Goal: Information Seeking & Learning: Check status

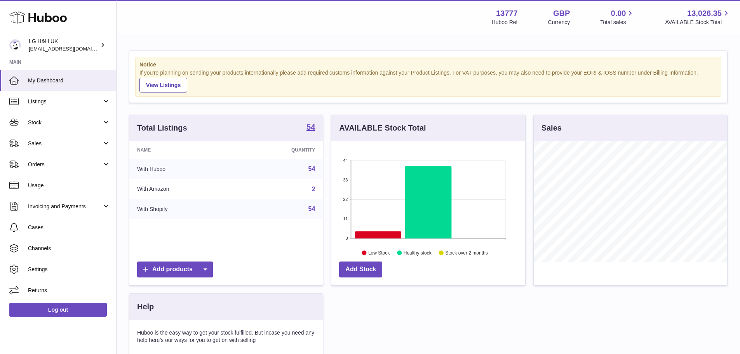
scroll to position [121, 194]
click at [56, 145] on span "Sales" at bounding box center [65, 143] width 74 height 7
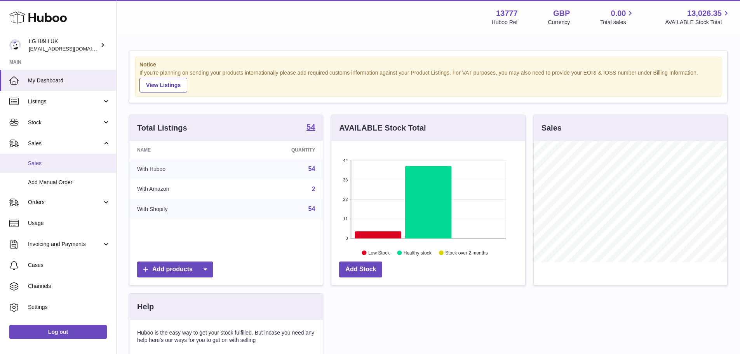
click at [50, 165] on span "Sales" at bounding box center [69, 163] width 82 height 7
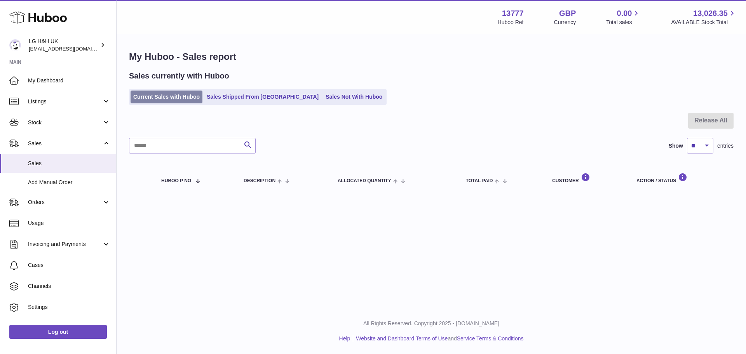
click at [183, 98] on link "Current Sales with Huboo" at bounding box center [167, 97] width 72 height 13
